Goal: Information Seeking & Learning: Learn about a topic

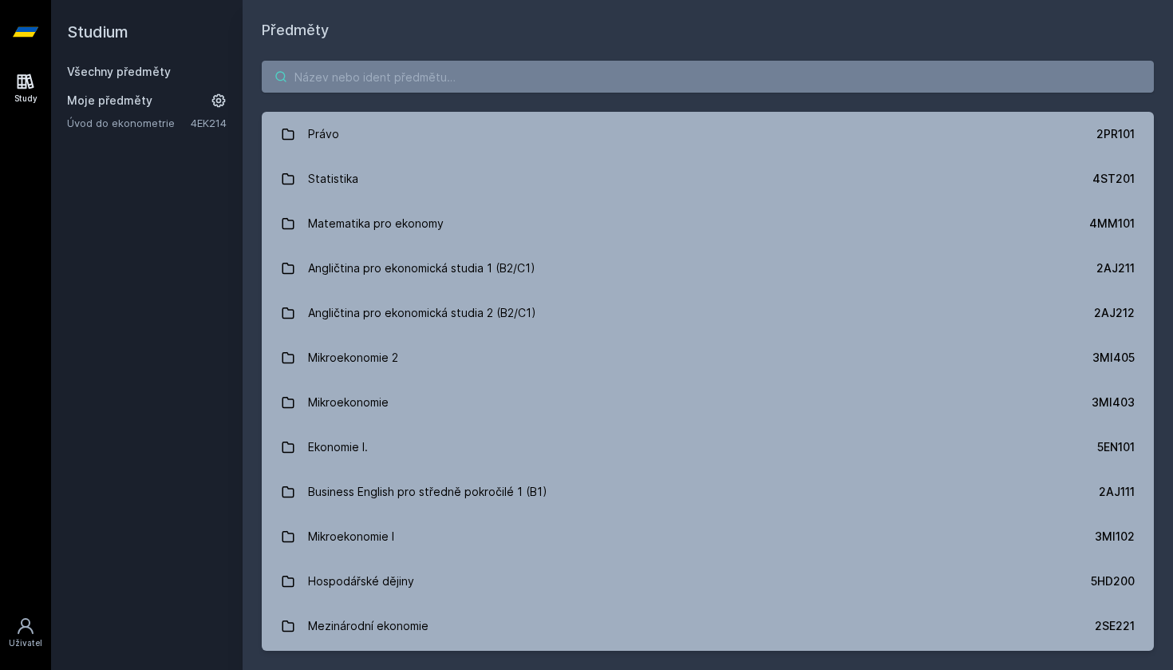
click at [402, 86] on input "search" at bounding box center [708, 77] width 892 height 32
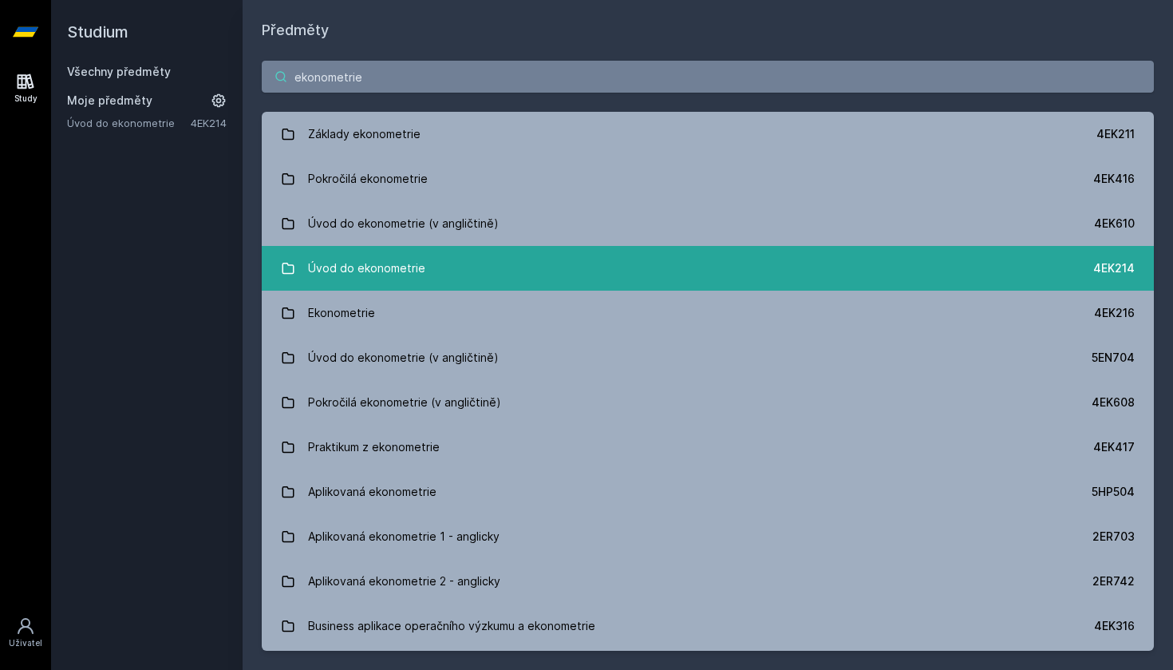
type input "ekonometrie"
click at [423, 273] on link "Úvod do ekonometrie 4EK214" at bounding box center [708, 268] width 892 height 45
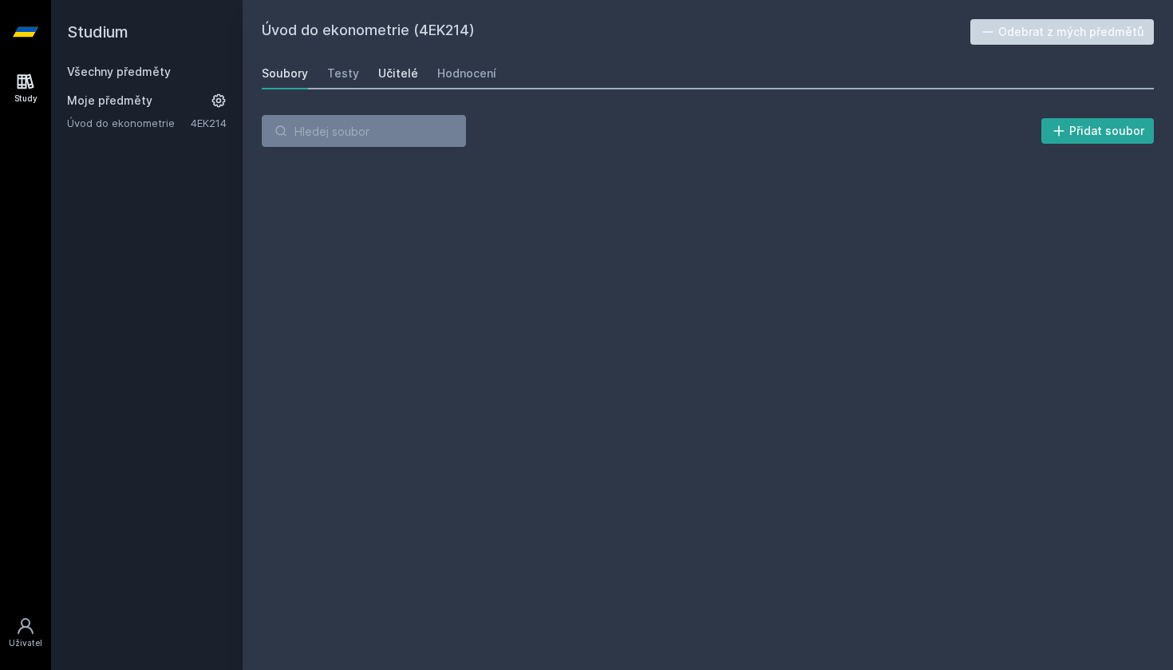
click at [394, 73] on div "Učitelé" at bounding box center [398, 73] width 40 height 16
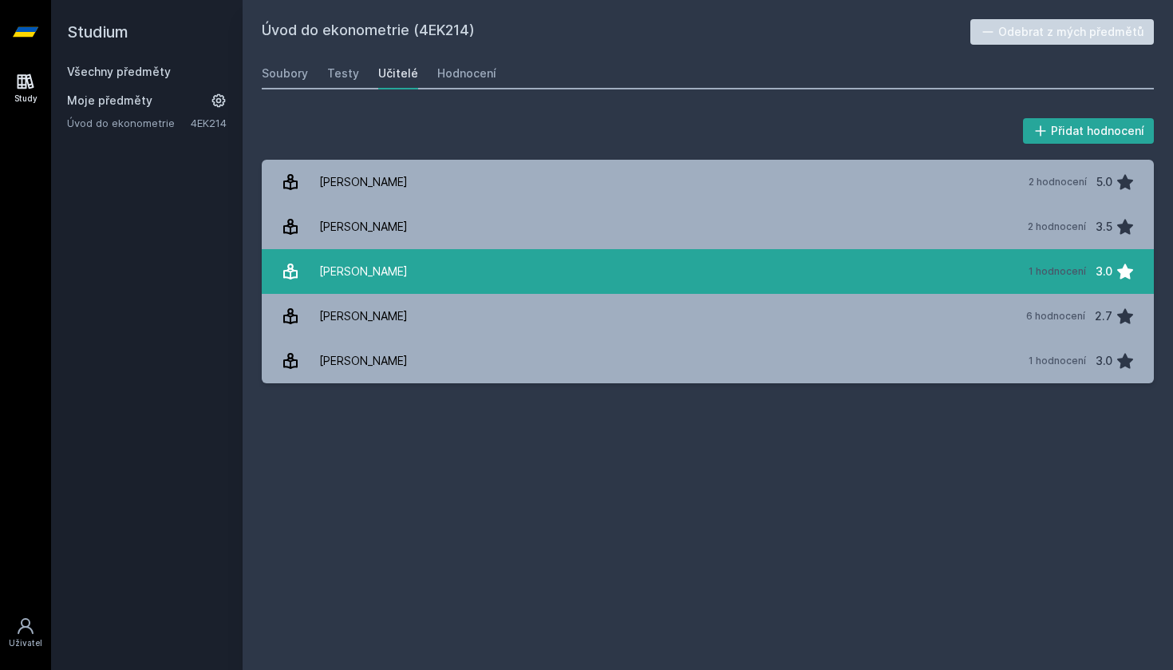
click at [385, 265] on link "[PERSON_NAME] 1 hodnocení 3.0" at bounding box center [708, 271] width 892 height 45
